Goal: Task Accomplishment & Management: Use online tool/utility

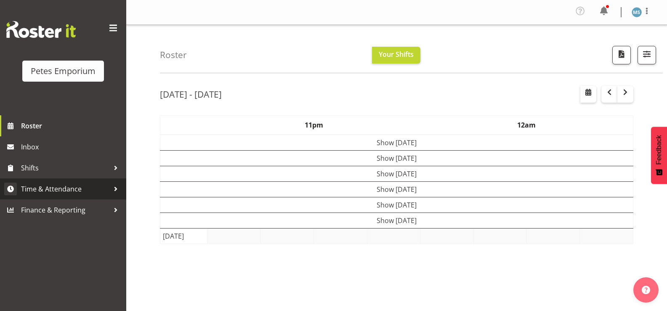
click at [70, 191] on span "Time & Attendance" at bounding box center [65, 189] width 88 height 13
click at [61, 189] on span "Time & Attendance" at bounding box center [65, 189] width 88 height 13
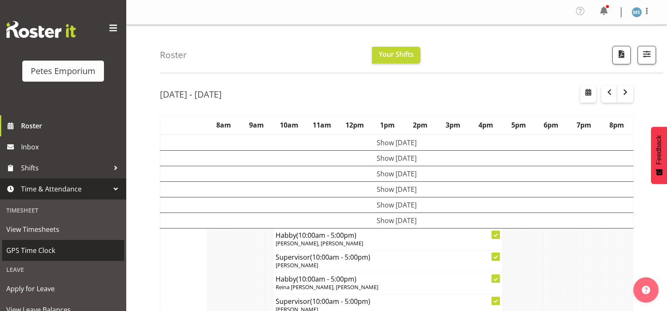
click at [51, 250] on span "GPS Time Clock" at bounding box center [63, 250] width 114 height 13
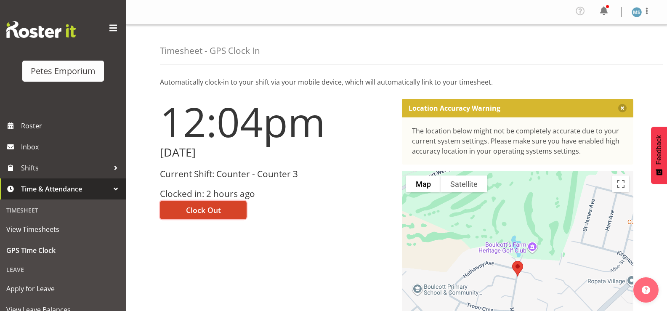
click at [217, 205] on span "Clock Out" at bounding box center [203, 210] width 35 height 11
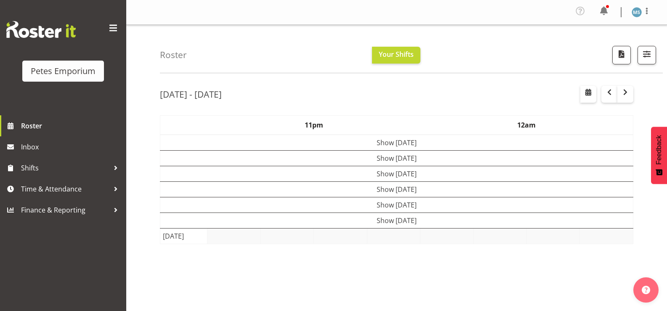
click at [640, 17] on figure at bounding box center [637, 12] width 10 height 10
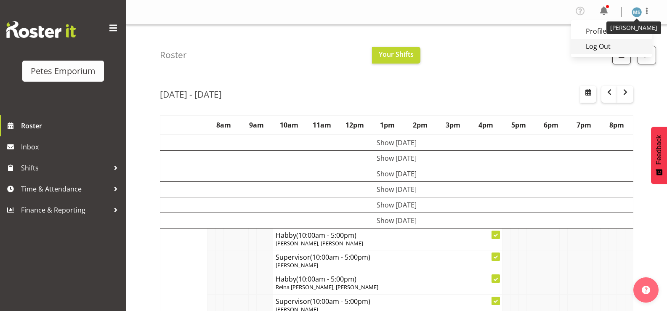
click at [610, 49] on link "Log Out" at bounding box center [611, 46] width 81 height 15
